Goal: Task Accomplishment & Management: Use online tool/utility

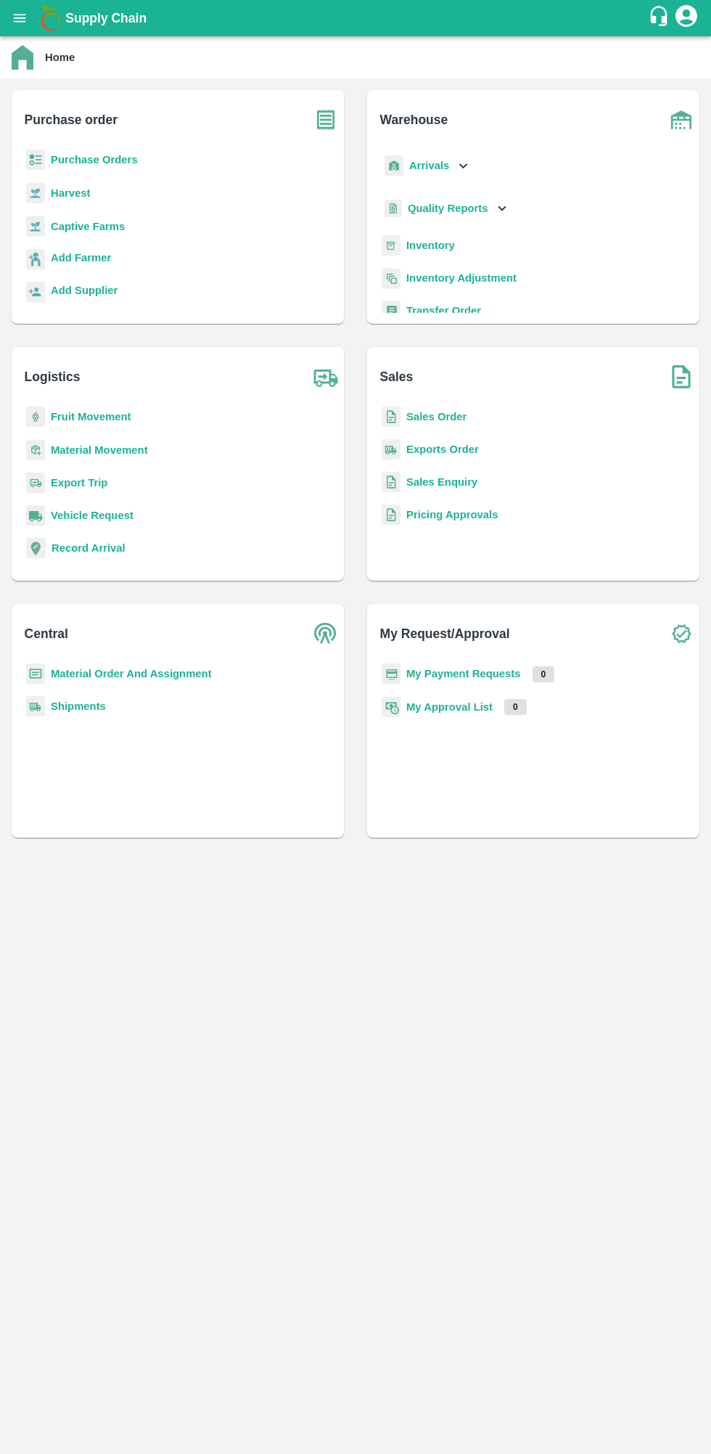
click at [124, 160] on b "Purchase Orders" at bounding box center [94, 160] width 87 height 12
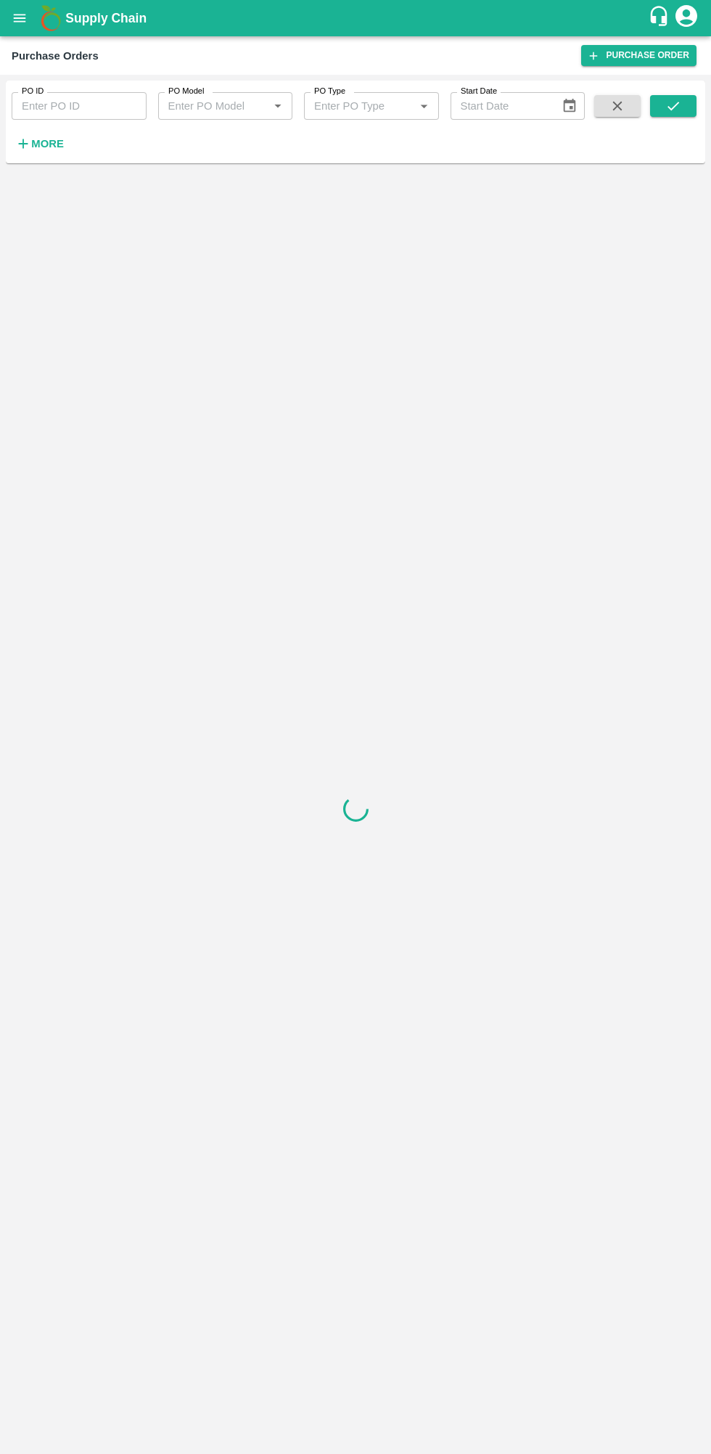
click at [38, 145] on strong "More" at bounding box center [47, 144] width 33 height 12
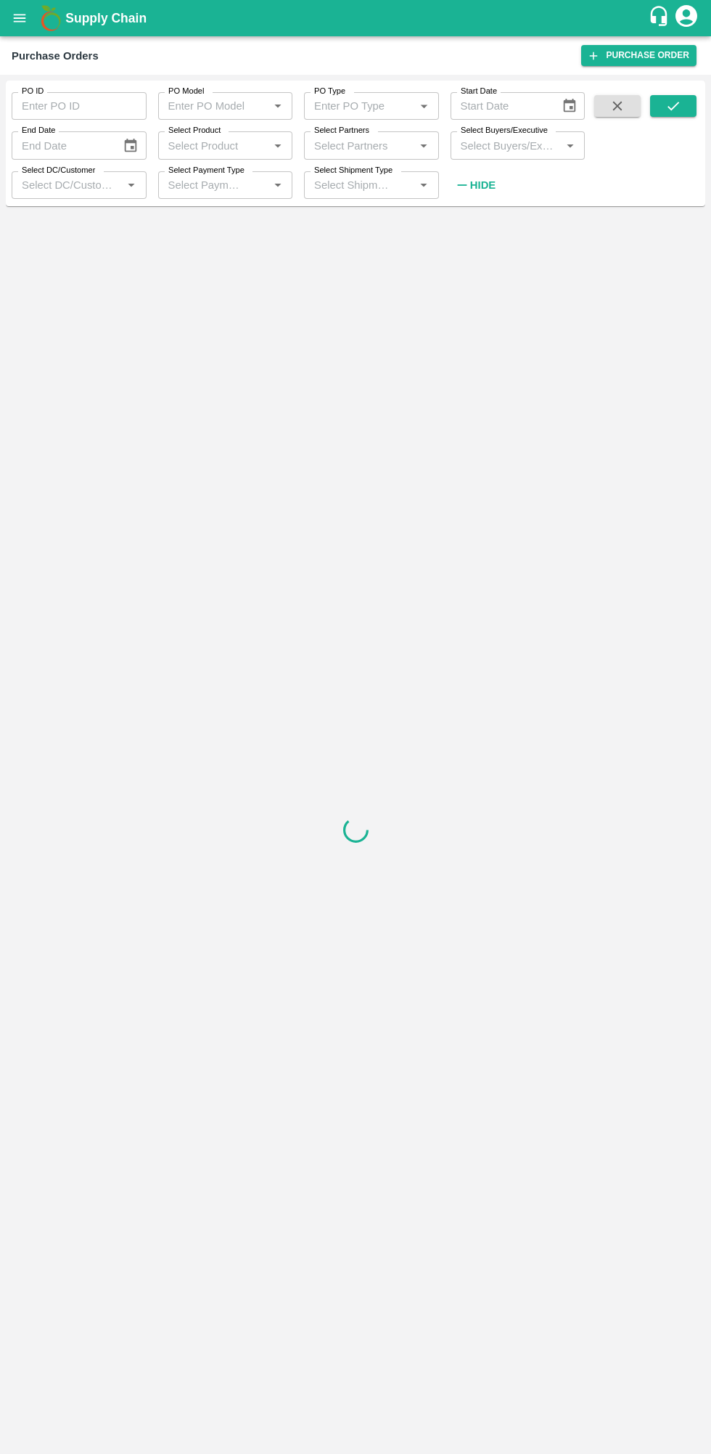
click at [525, 145] on input "Select Buyers/Executive" at bounding box center [506, 145] width 102 height 19
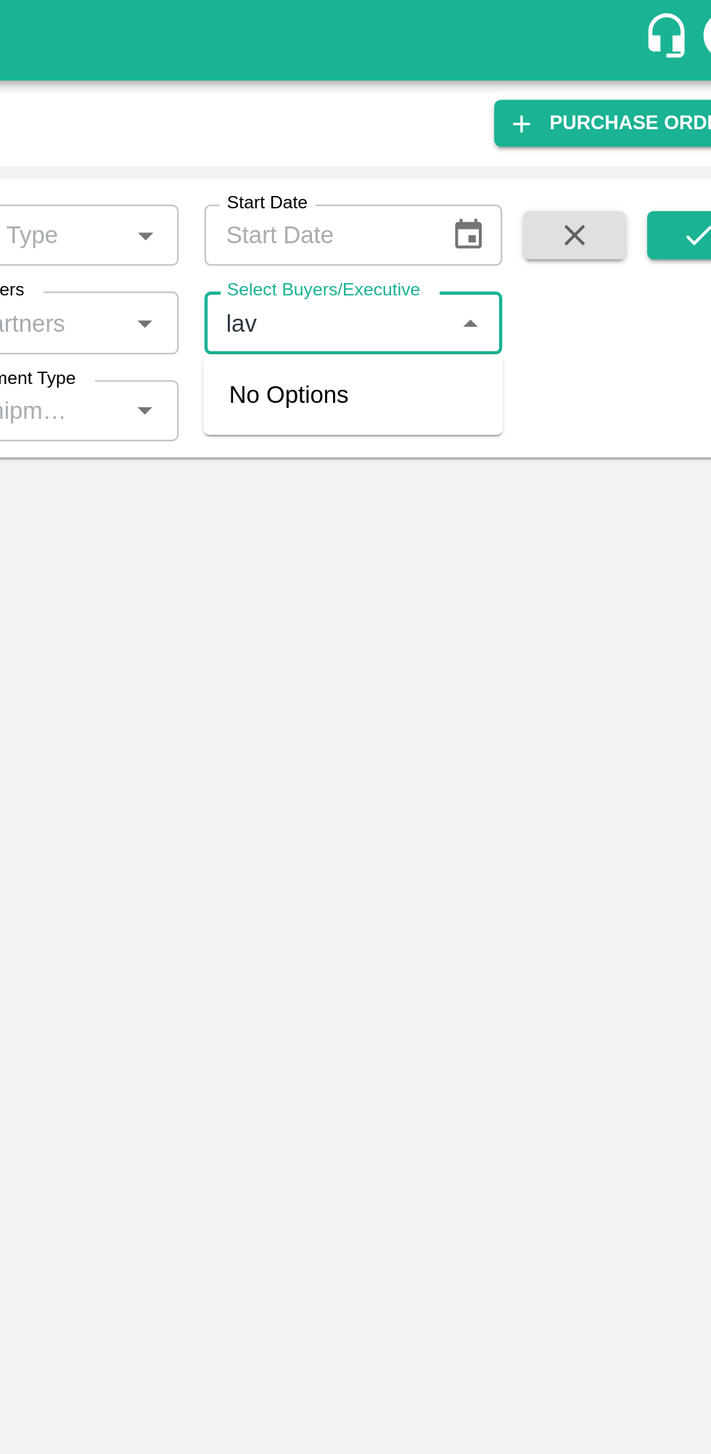
type input "lava"
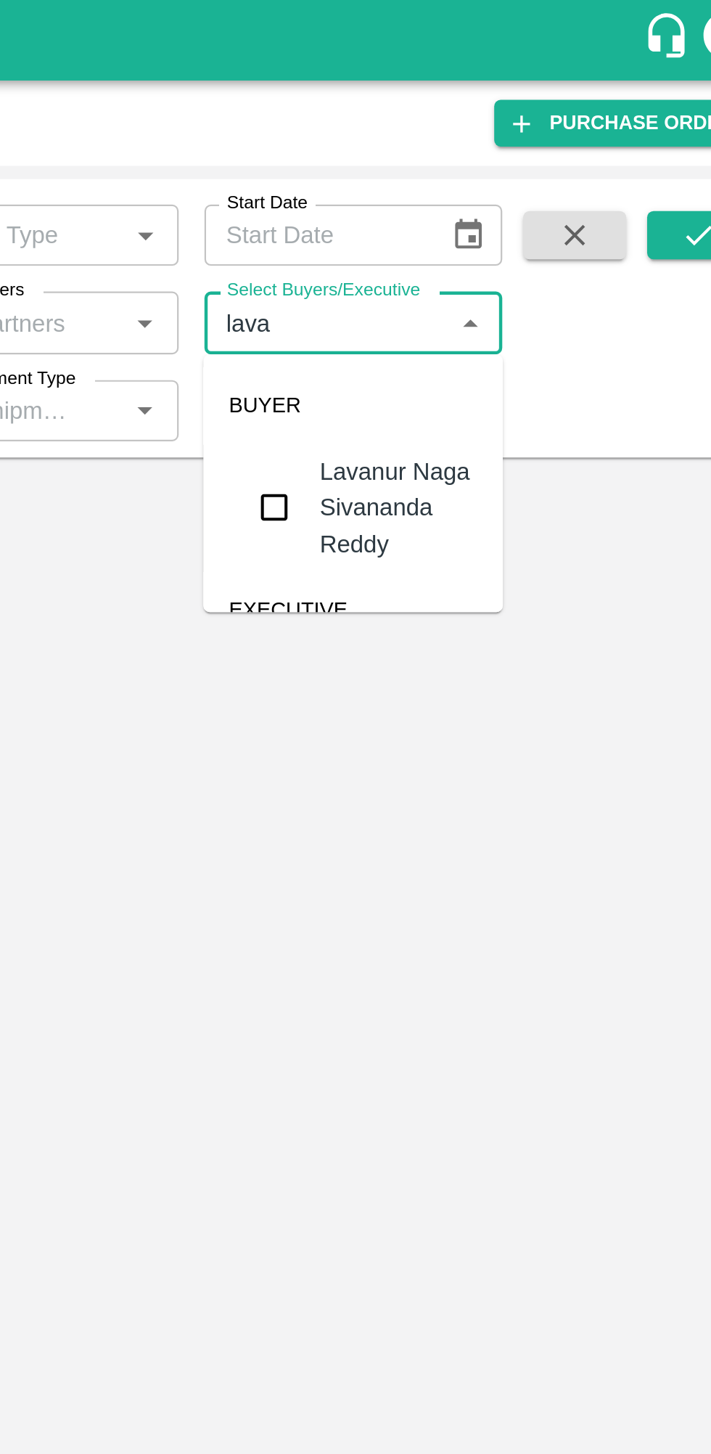
click at [486, 221] on input "checkbox" at bounding box center [482, 228] width 29 height 29
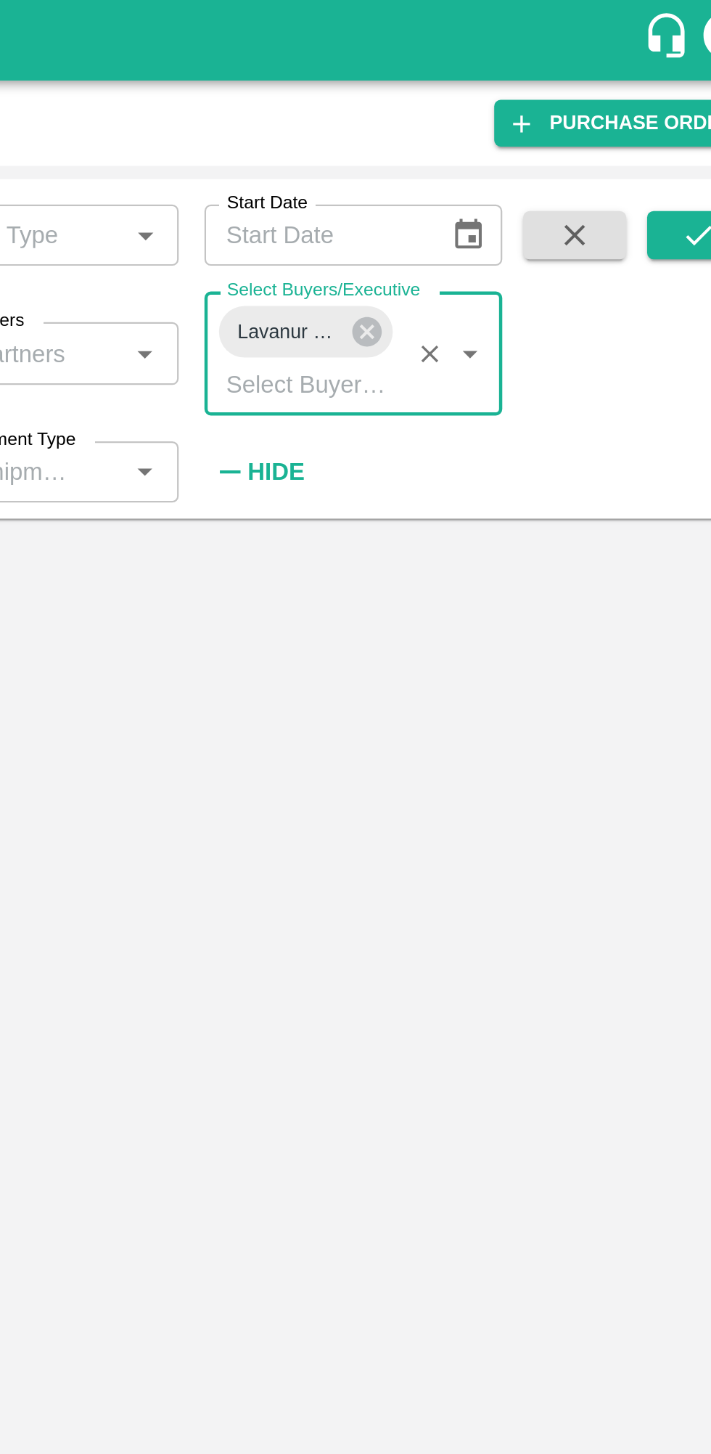
click at [667, 97] on button "submit" at bounding box center [673, 106] width 46 height 22
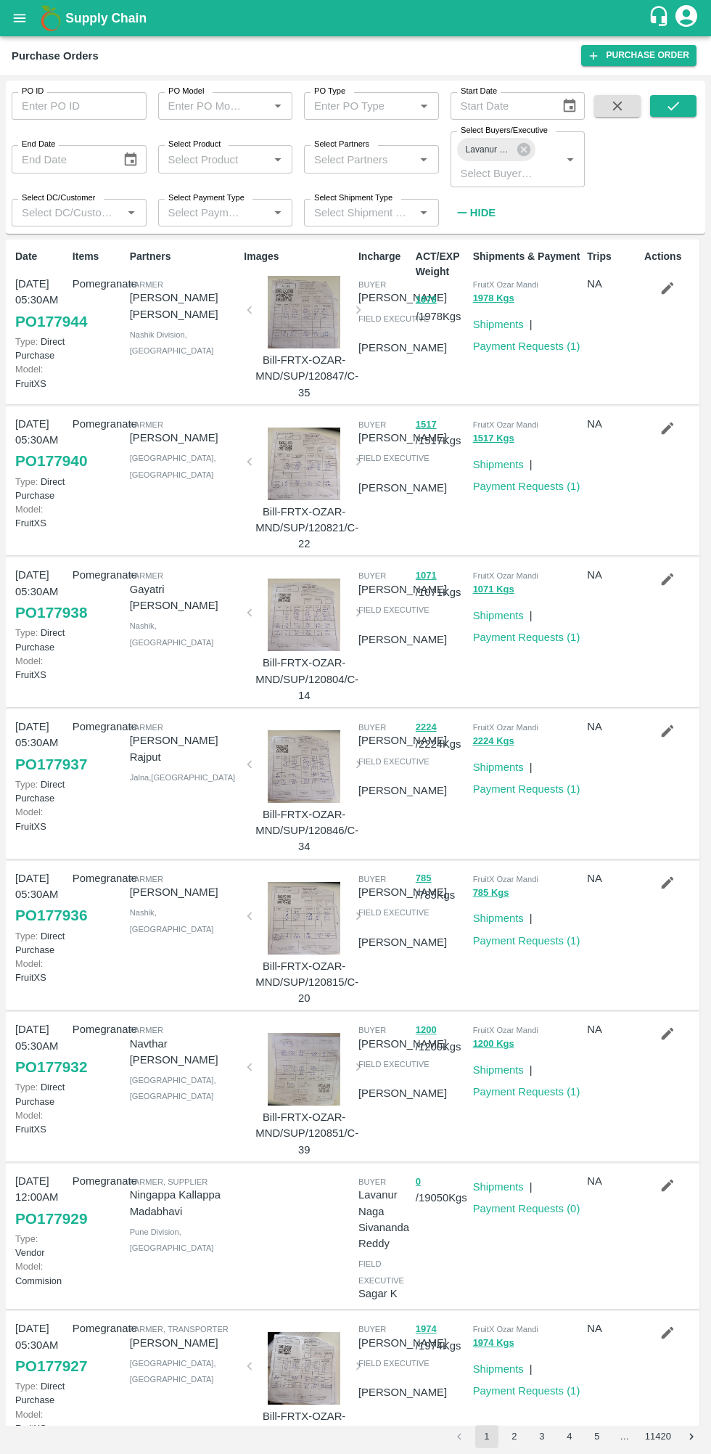
click at [689, 106] on button "submit" at bounding box center [673, 106] width 46 height 22
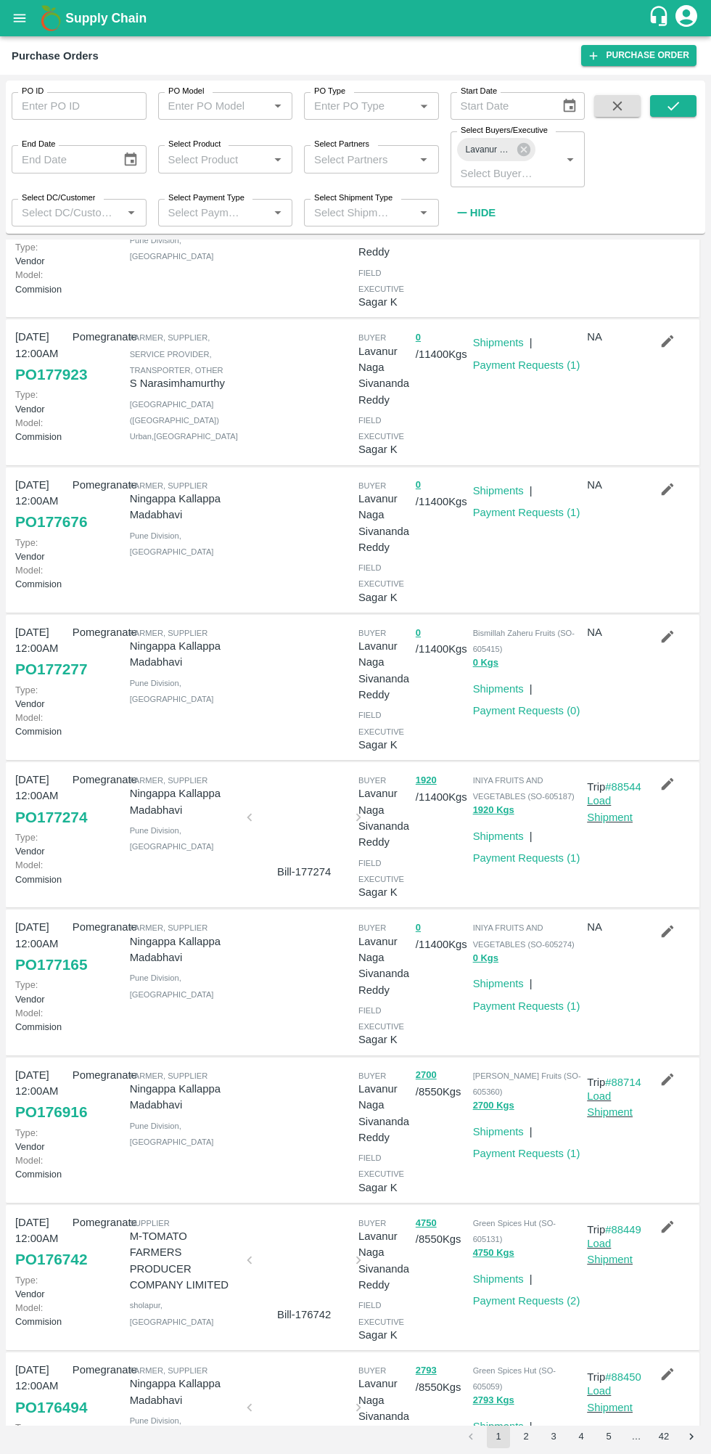
scroll to position [92, 0]
